Goal: Information Seeking & Learning: Learn about a topic

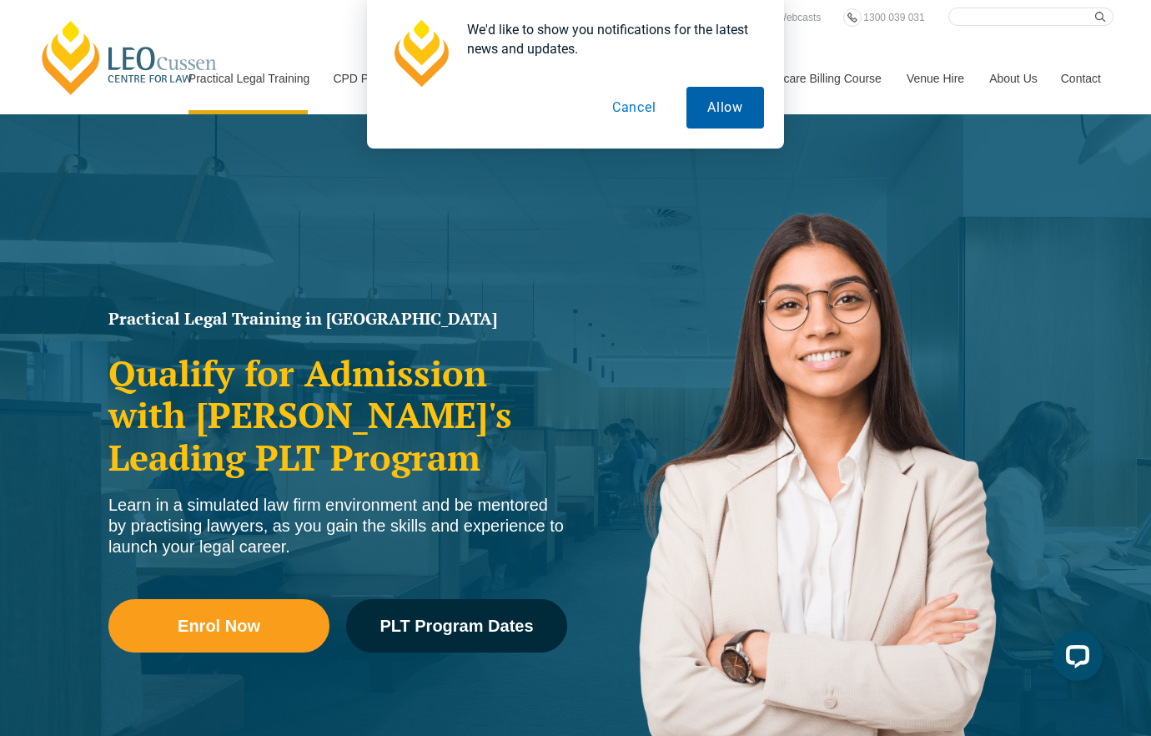
click at [728, 113] on button "Allow" at bounding box center [726, 108] width 78 height 42
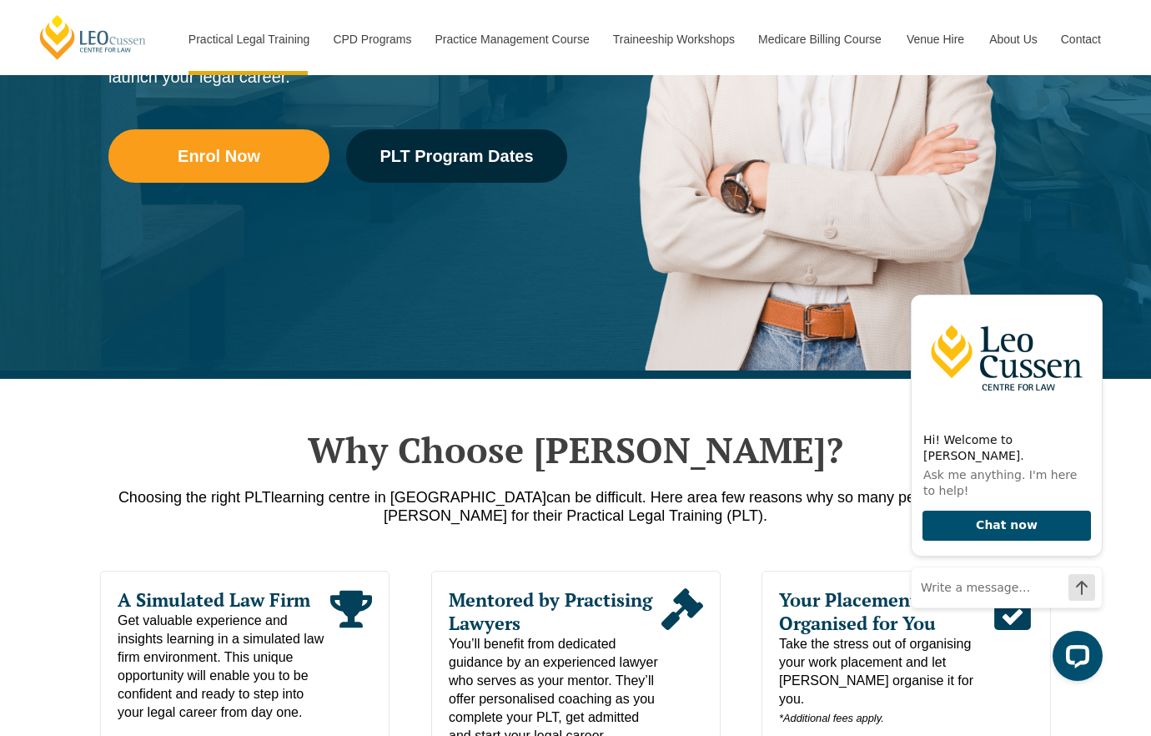
scroll to position [481, 0]
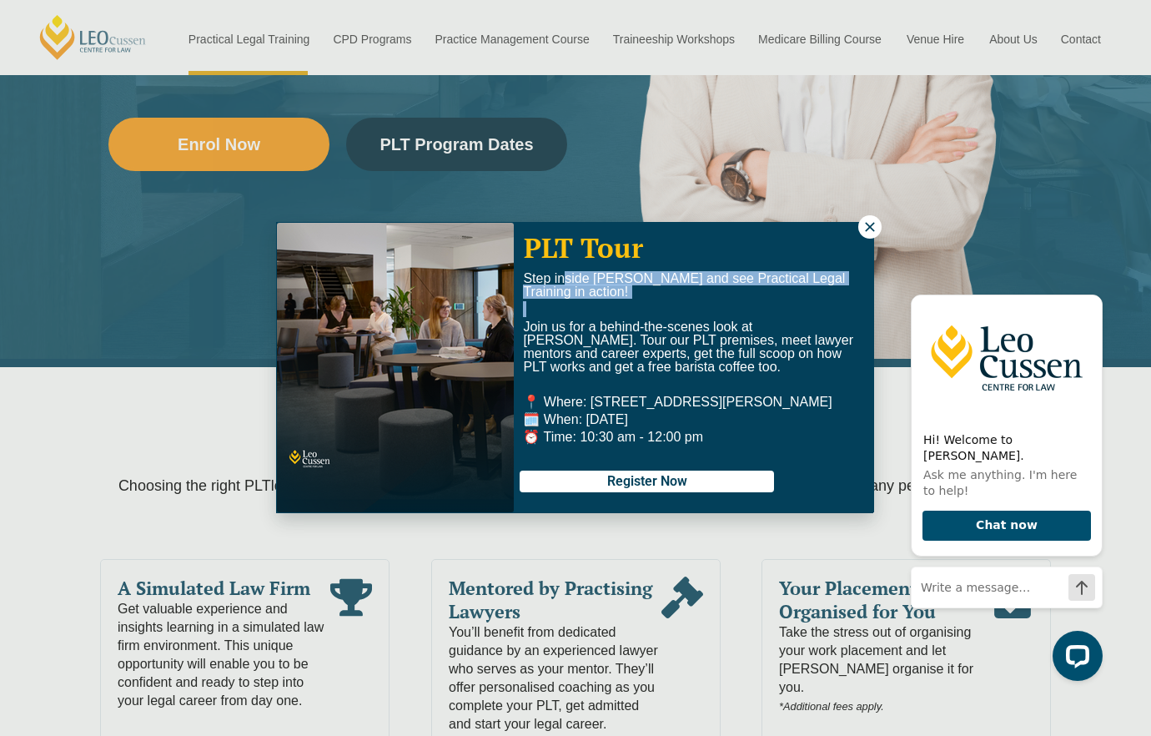
drag, startPoint x: 566, startPoint y: 282, endPoint x: 704, endPoint y: 303, distance: 139.2
click at [704, 303] on div "Step inside Leo Cussen and see Practical Legal Training in action! Join us for …" at bounding box center [694, 358] width 342 height 172
click at [671, 303] on p at bounding box center [694, 309] width 342 height 13
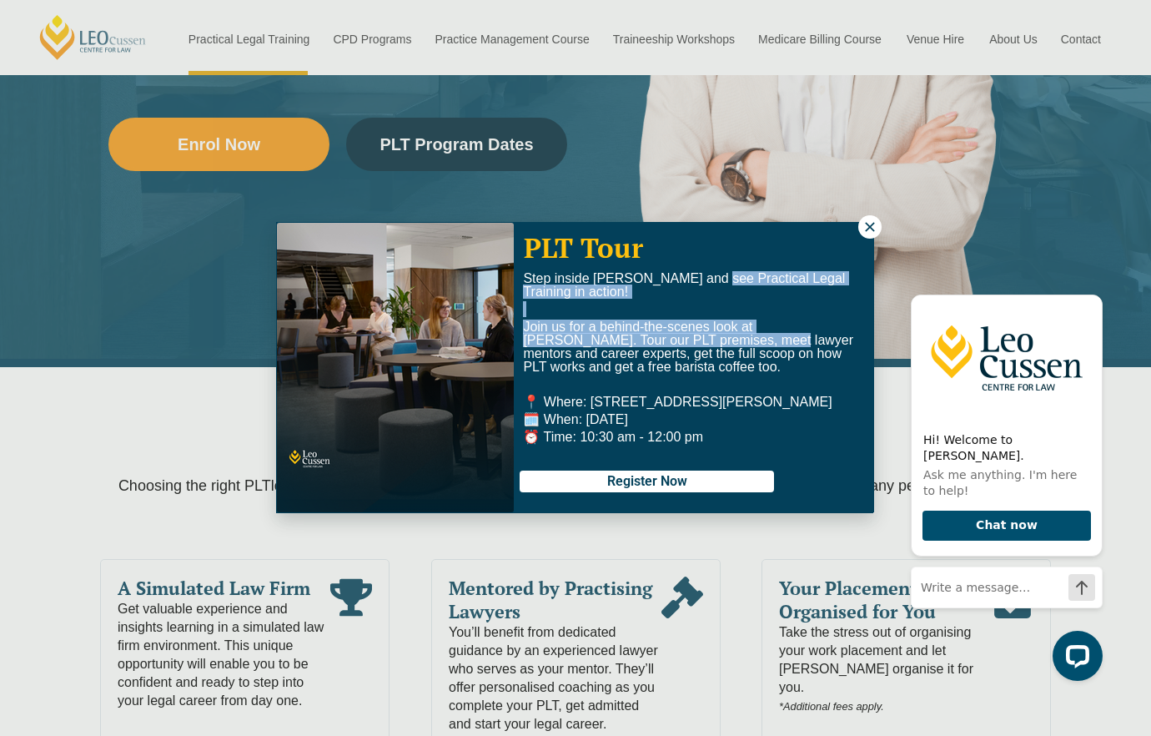
drag, startPoint x: 714, startPoint y: 275, endPoint x: 675, endPoint y: 359, distance: 92.2
click at [676, 355] on div "Step inside Leo Cussen and see Practical Legal Training in action! Join us for …" at bounding box center [694, 358] width 342 height 172
click at [872, 229] on icon at bounding box center [869, 226] width 9 height 9
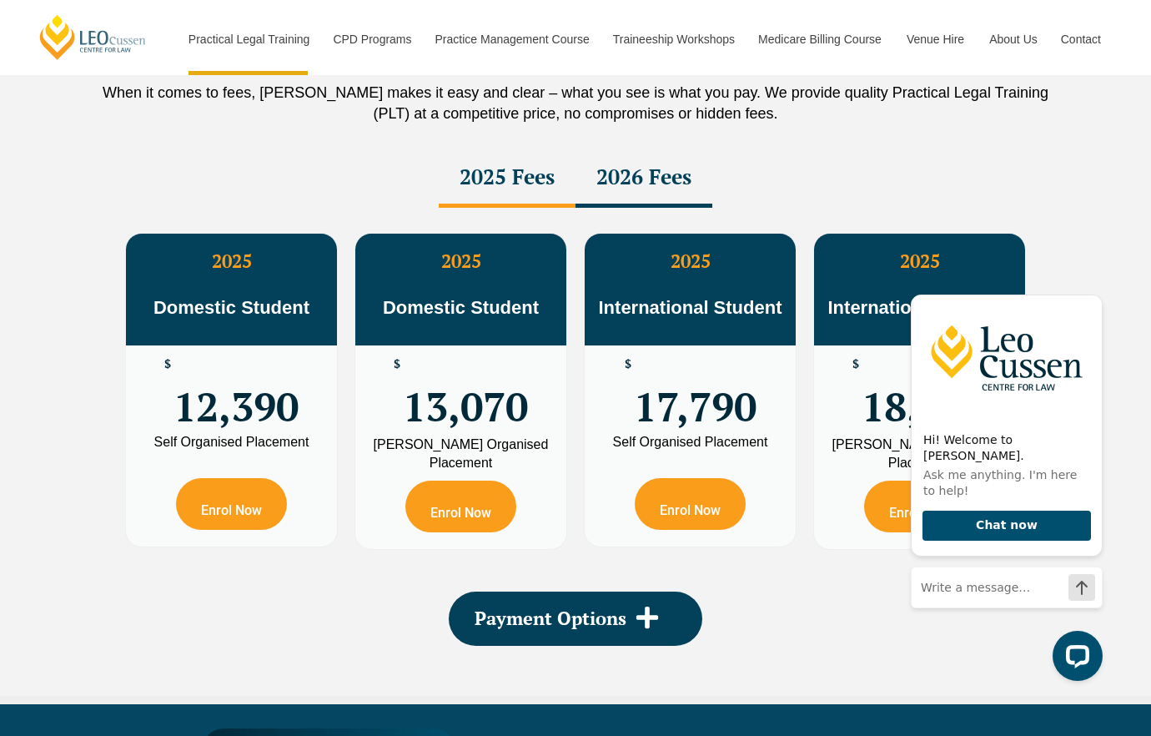
scroll to position [2958, 0]
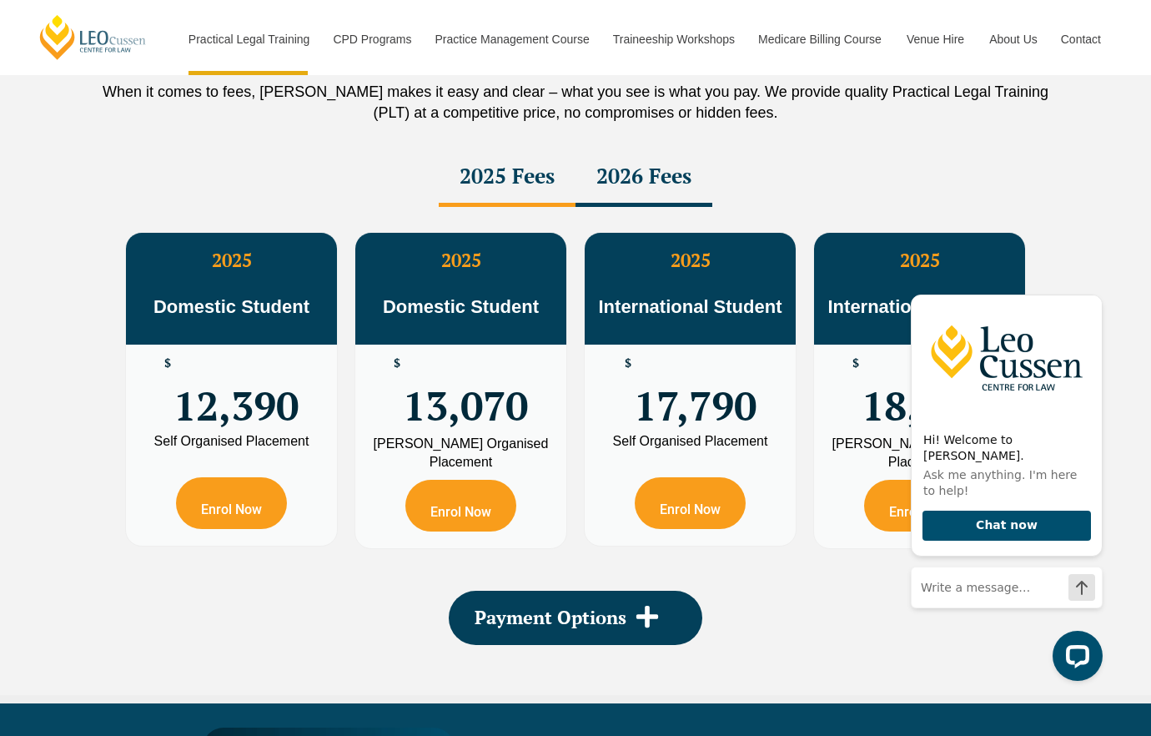
click at [668, 182] on div "2026 Fees" at bounding box center [644, 178] width 137 height 58
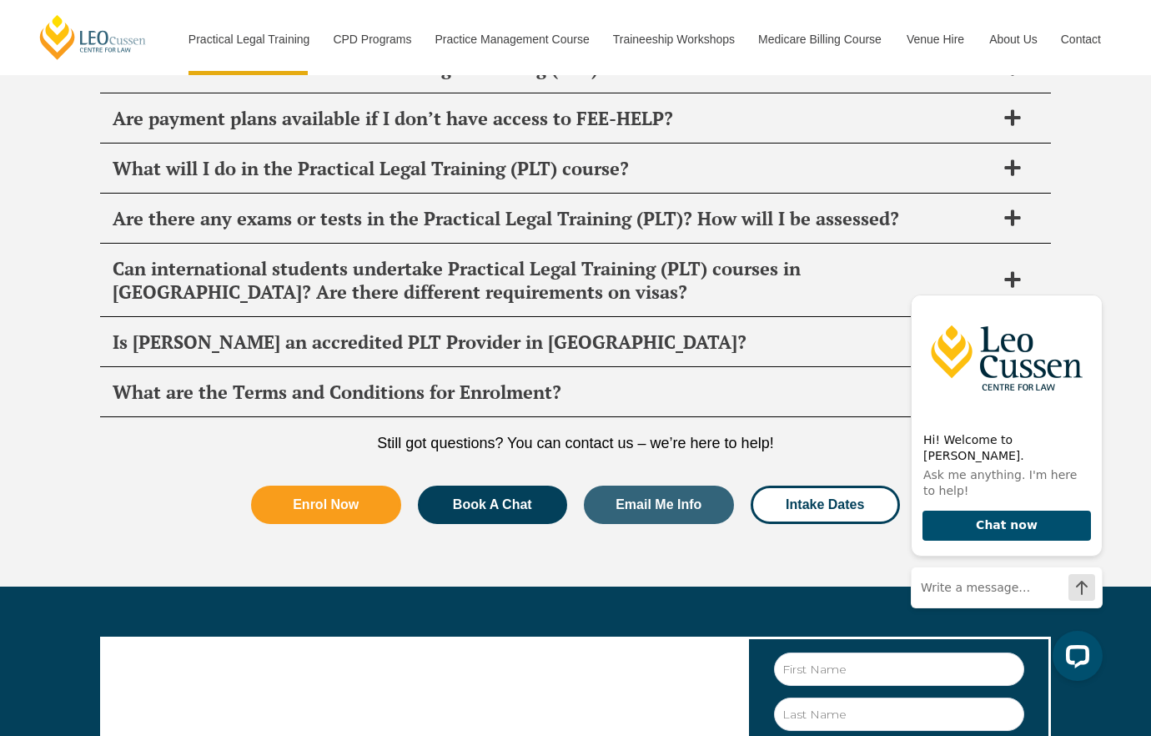
scroll to position [8600, 0]
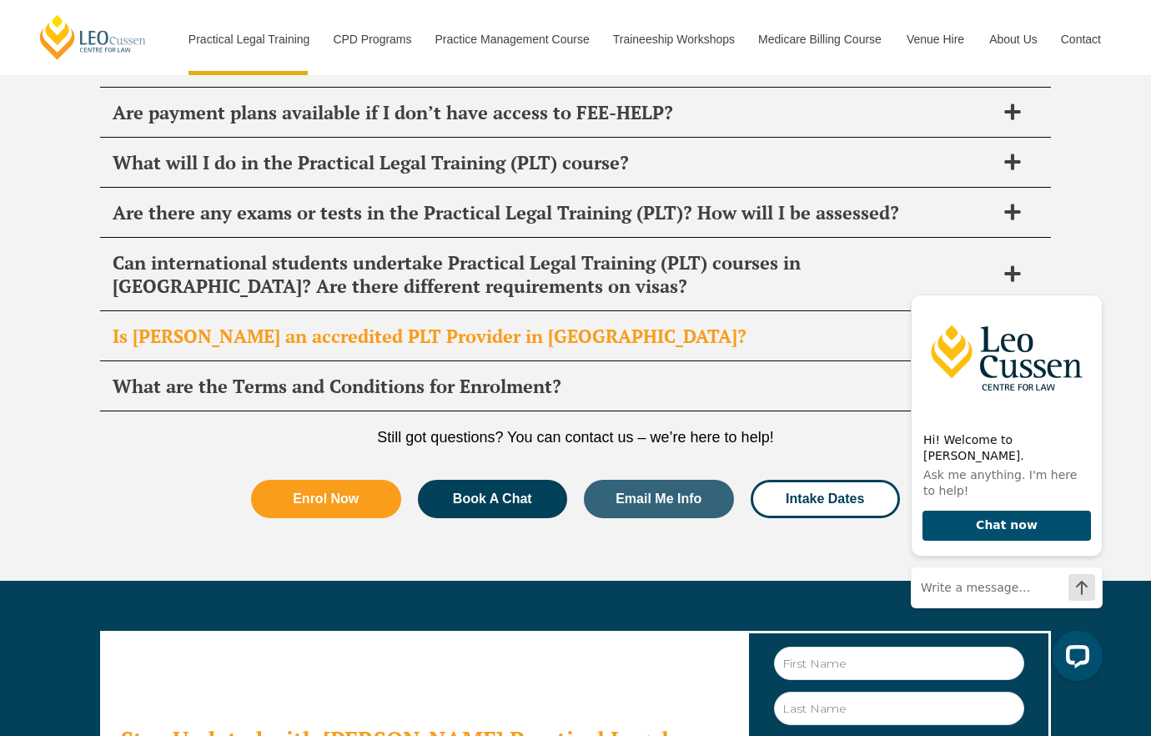
click at [541, 325] on h2 "Is Leo Cussen an accredited PLT Provider in VIC?" at bounding box center [554, 336] width 883 height 23
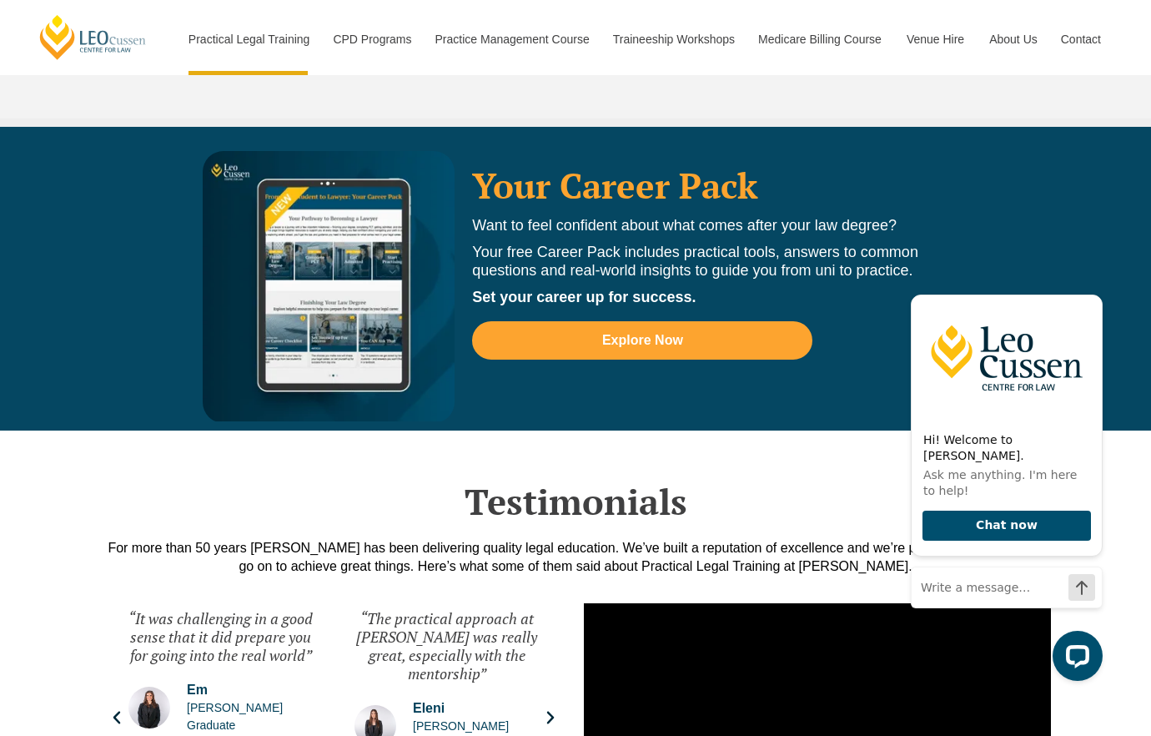
scroll to position [3526, 0]
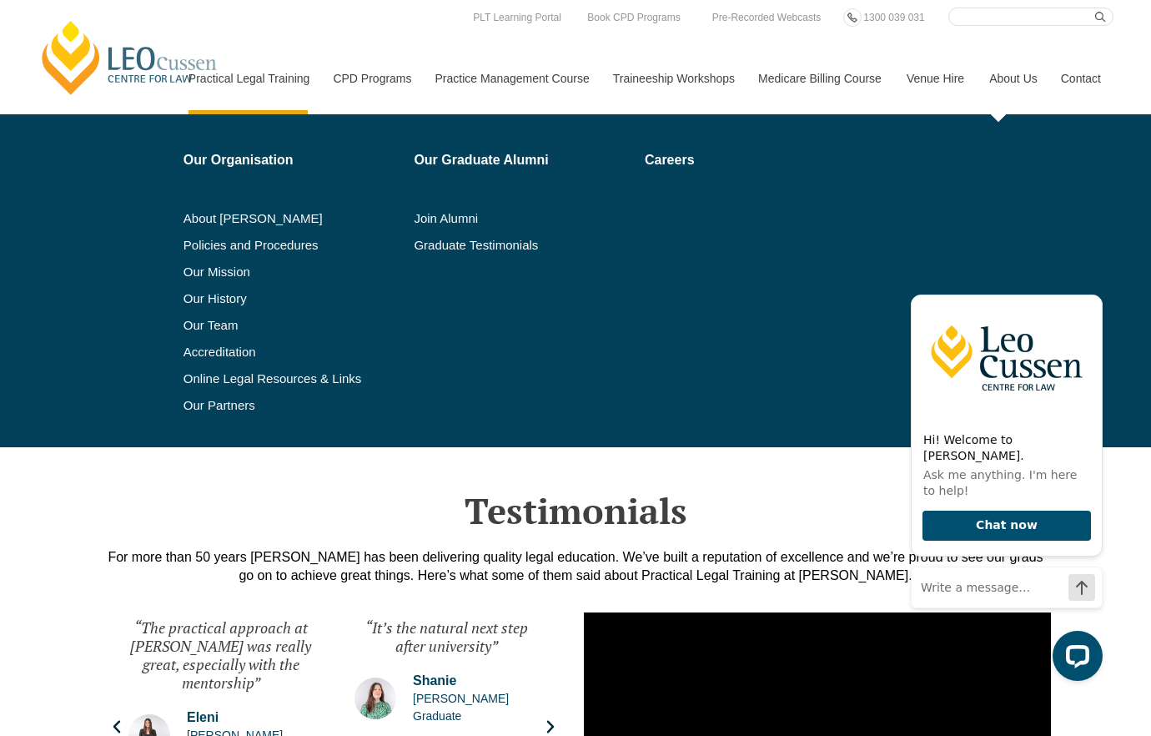
click at [1025, 78] on link "About Us" at bounding box center [1013, 79] width 72 height 72
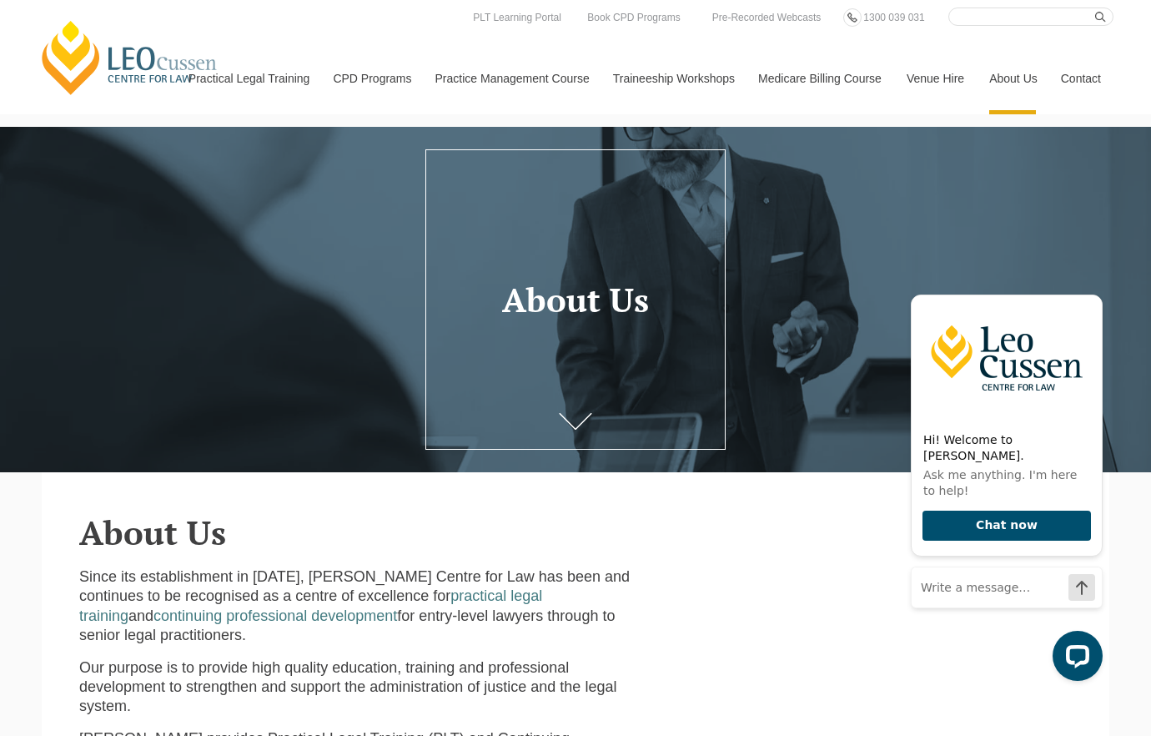
click at [629, 587] on p "Since its establishment in [DATE], [PERSON_NAME] Centre for Law has been and co…" at bounding box center [363, 606] width 569 height 78
